Goal: Task Accomplishment & Management: Complete application form

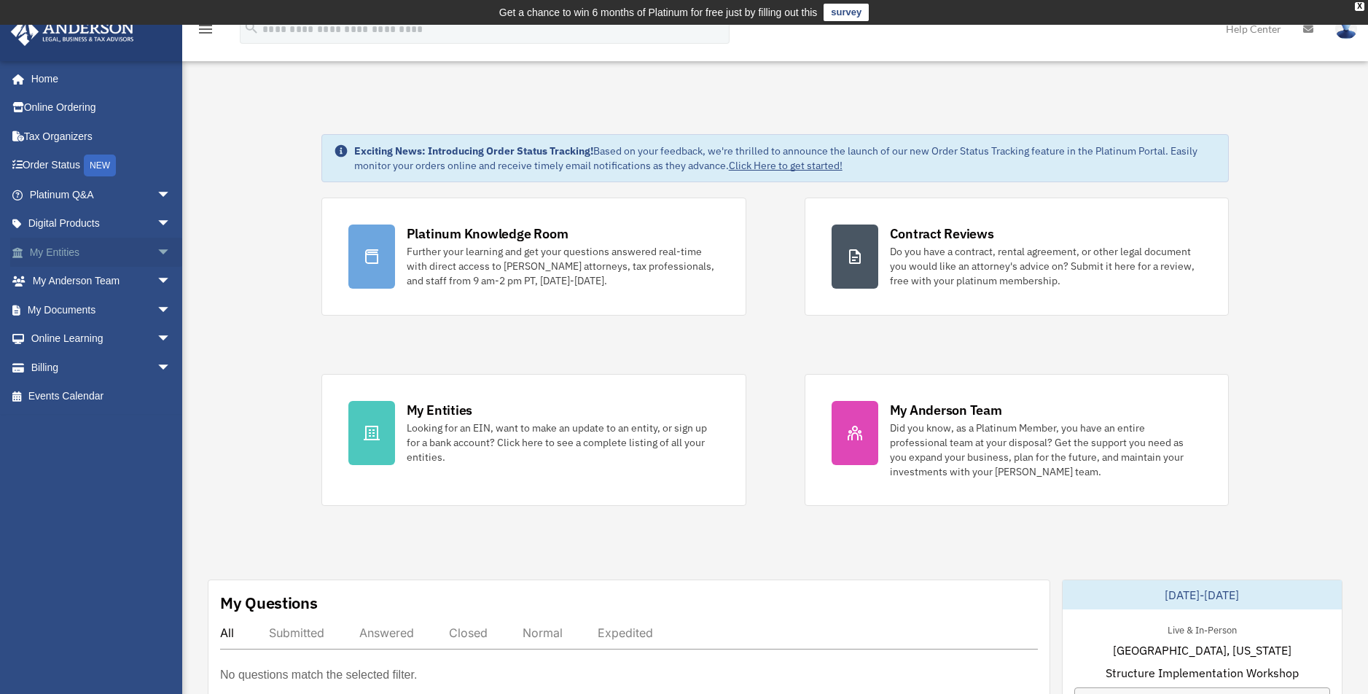
click at [157, 251] on span "arrow_drop_down" at bounding box center [171, 253] width 29 height 30
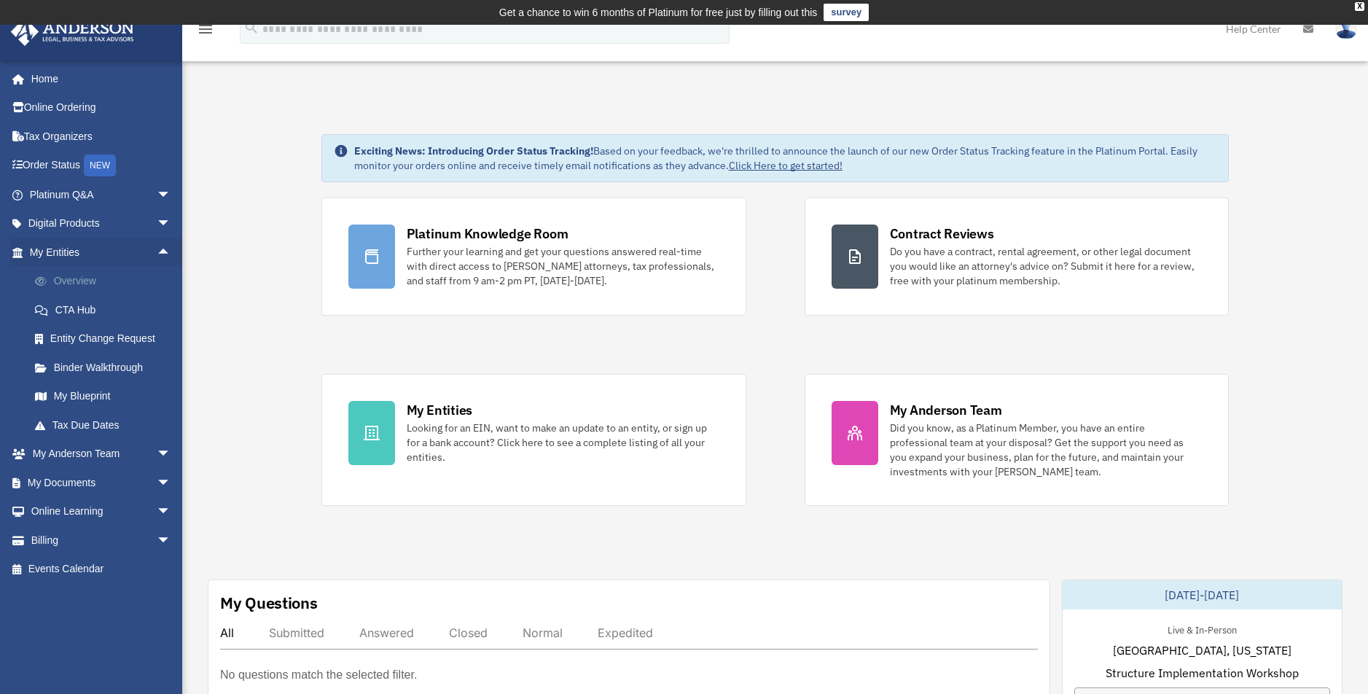
click at [101, 282] on link "Overview" at bounding box center [106, 281] width 173 height 29
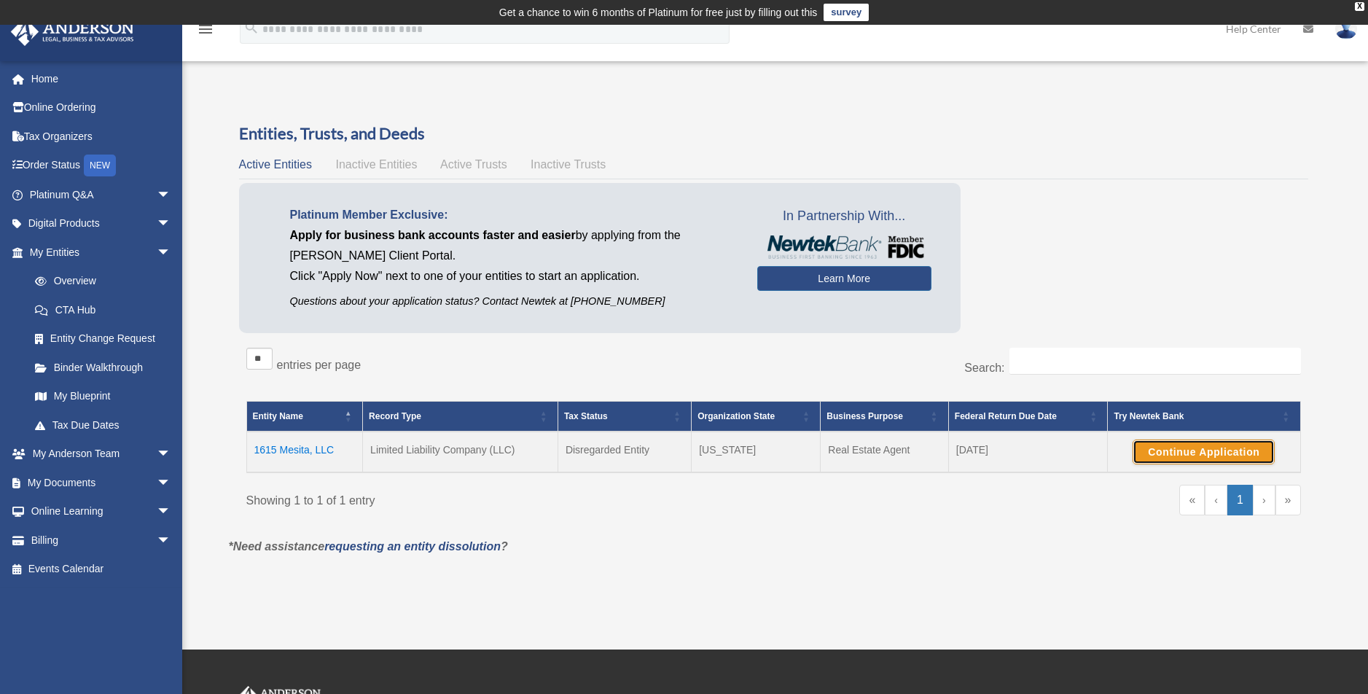
click at [1176, 452] on button "Continue Application" at bounding box center [1204, 451] width 142 height 25
click at [364, 163] on span "Inactive Entities" at bounding box center [376, 164] width 82 height 12
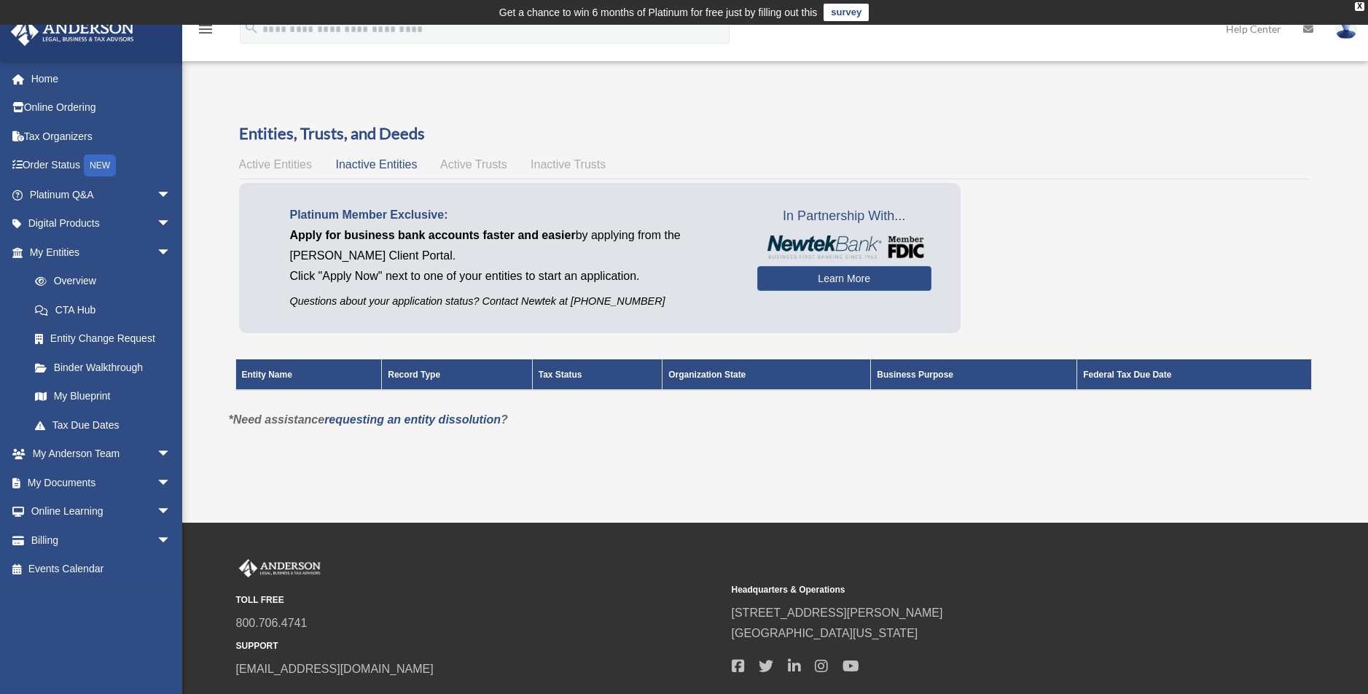
click at [467, 163] on span "Active Trusts" at bounding box center [473, 164] width 67 height 12
click at [548, 161] on span "Inactive Trusts" at bounding box center [568, 164] width 75 height 12
click at [259, 163] on span "Active Entities" at bounding box center [275, 164] width 73 height 12
